Goal: Information Seeking & Learning: Check status

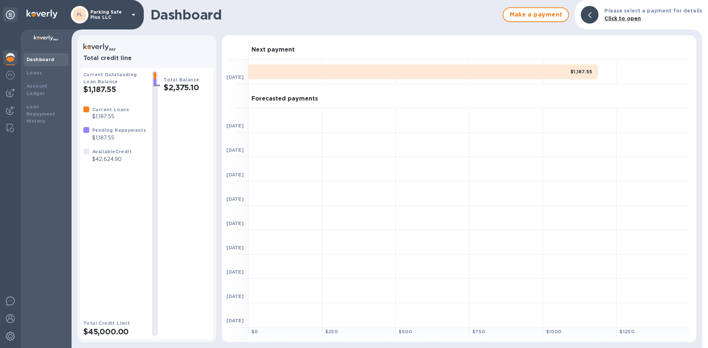
click at [188, 15] on h1 "Dashboard" at bounding box center [324, 14] width 348 height 15
click at [171, 17] on h1 "Dashboard" at bounding box center [324, 14] width 348 height 15
drag, startPoint x: 152, startPoint y: 17, endPoint x: 224, endPoint y: 21, distance: 72.0
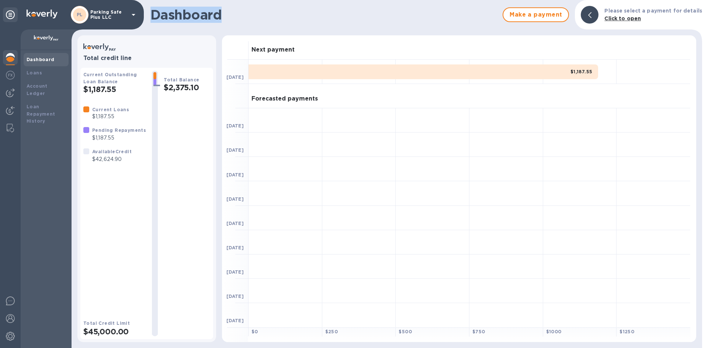
click at [232, 21] on h1 "Dashboard" at bounding box center [324, 14] width 348 height 15
click at [213, 20] on h1 "Dashboard" at bounding box center [324, 14] width 348 height 15
click at [103, 59] on h3 "Total credit line" at bounding box center [146, 58] width 127 height 7
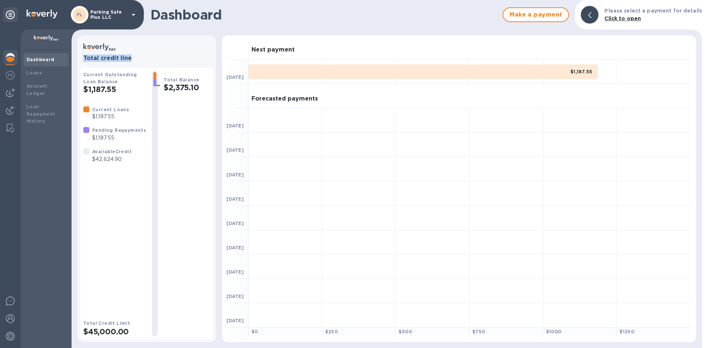
click at [103, 58] on h3 "Total credit line" at bounding box center [146, 58] width 127 height 7
click at [126, 56] on h3 "Total credit line" at bounding box center [146, 58] width 127 height 7
click at [124, 58] on h3 "Total credit line" at bounding box center [146, 58] width 127 height 7
click at [258, 98] on h3 "Forecasted payments" at bounding box center [284, 99] width 66 height 7
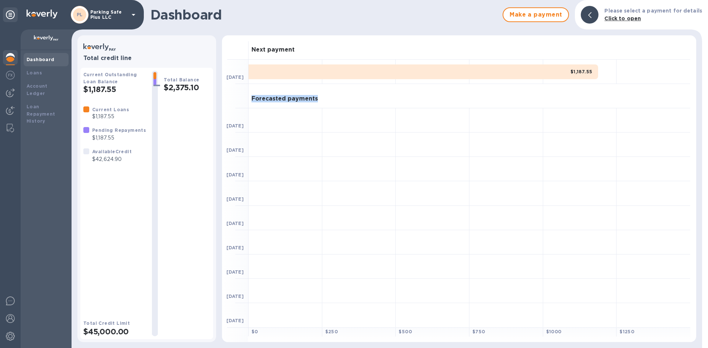
click at [258, 98] on h3 "Forecasted payments" at bounding box center [284, 99] width 66 height 7
click at [289, 97] on h3 "Forecasted payments" at bounding box center [284, 99] width 66 height 7
click at [270, 47] on h3 "Next payment" at bounding box center [272, 49] width 43 height 7
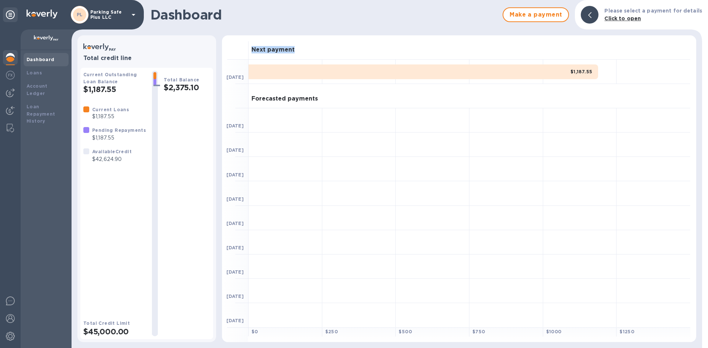
click at [263, 47] on h3 "Next payment" at bounding box center [272, 49] width 43 height 7
click at [272, 100] on h3 "Forecasted payments" at bounding box center [284, 99] width 66 height 7
click at [312, 100] on h3 "Forecasted payments" at bounding box center [284, 99] width 66 height 7
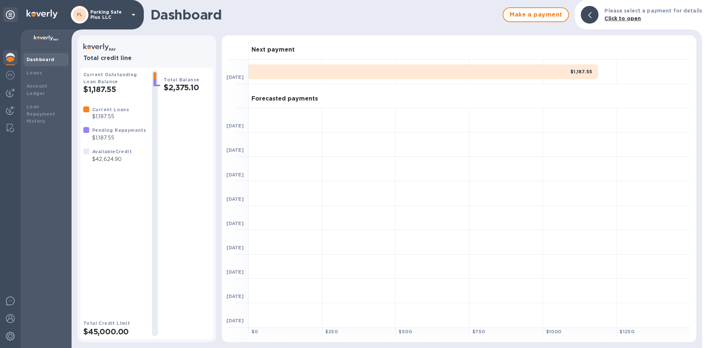
click at [268, 50] on h3 "Next payment" at bounding box center [272, 49] width 43 height 7
click at [257, 50] on h3 "Next payment" at bounding box center [272, 49] width 43 height 7
click at [188, 14] on h1 "Dashboard" at bounding box center [324, 14] width 348 height 15
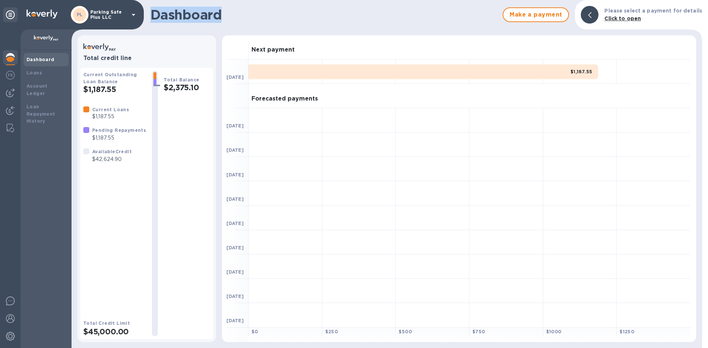
click at [188, 14] on h1 "Dashboard" at bounding box center [324, 14] width 348 height 15
click at [200, 17] on h1 "Dashboard" at bounding box center [324, 14] width 348 height 15
